Goal: Check status: Check status

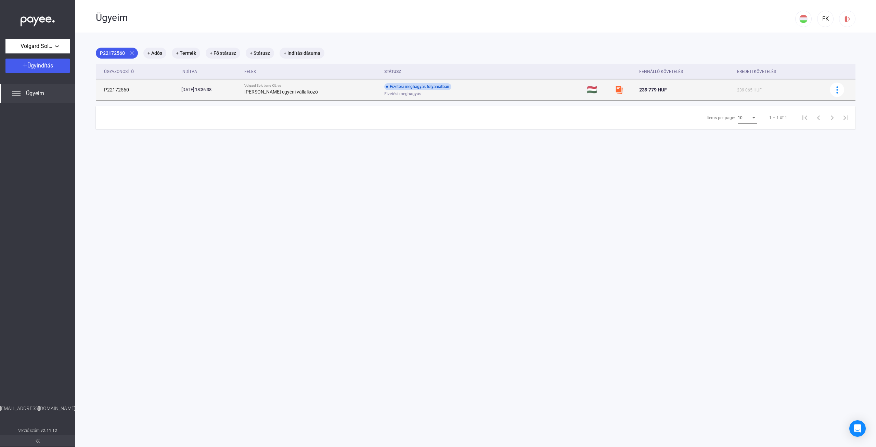
click at [180, 92] on td "[DATE] 18:36:38" at bounding box center [210, 89] width 63 height 21
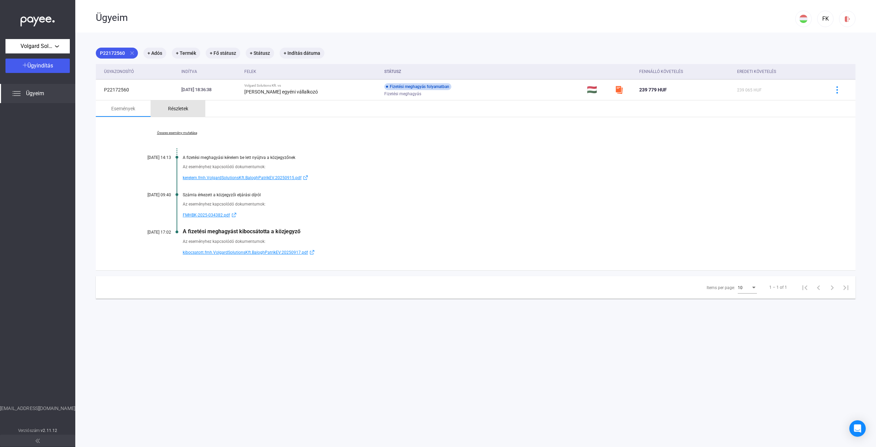
click at [172, 108] on div "Részletek" at bounding box center [178, 108] width 20 height 8
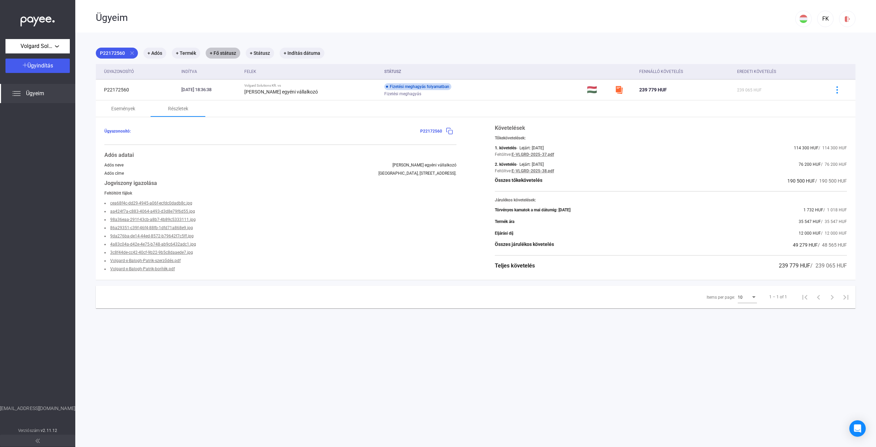
click at [229, 53] on mat-chip "+ Fő státusz" at bounding box center [223, 53] width 35 height 11
click at [288, 26] on div at bounding box center [438, 223] width 876 height 447
click at [27, 94] on span "Ügyeim" at bounding box center [35, 93] width 18 height 8
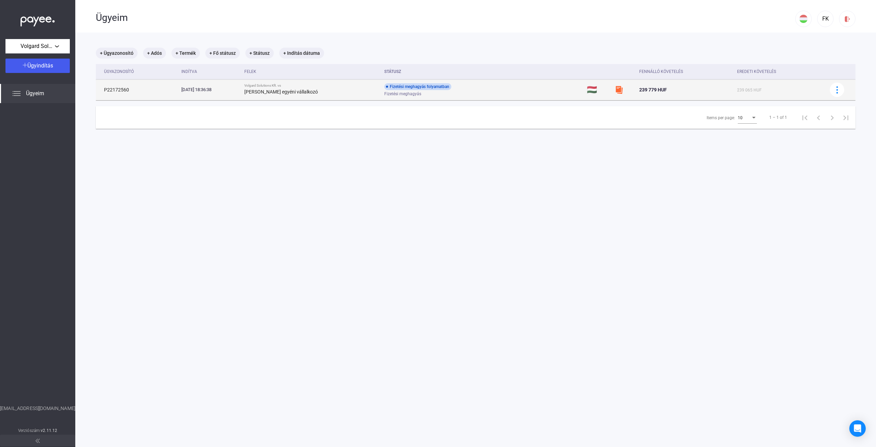
click at [329, 96] on td "Volgard Solutions Kft. vs [PERSON_NAME] egyéni vállalkozó" at bounding box center [312, 89] width 140 height 21
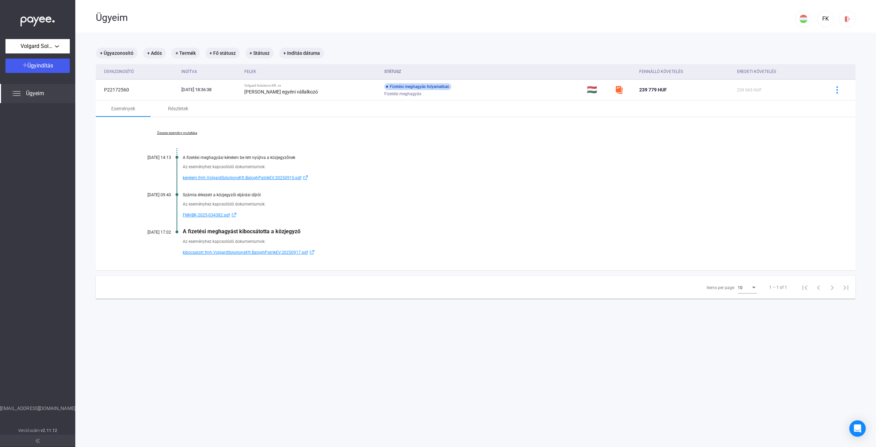
click at [46, 244] on div at bounding box center [37, 253] width 75 height 301
